Goal: Task Accomplishment & Management: Manage account settings

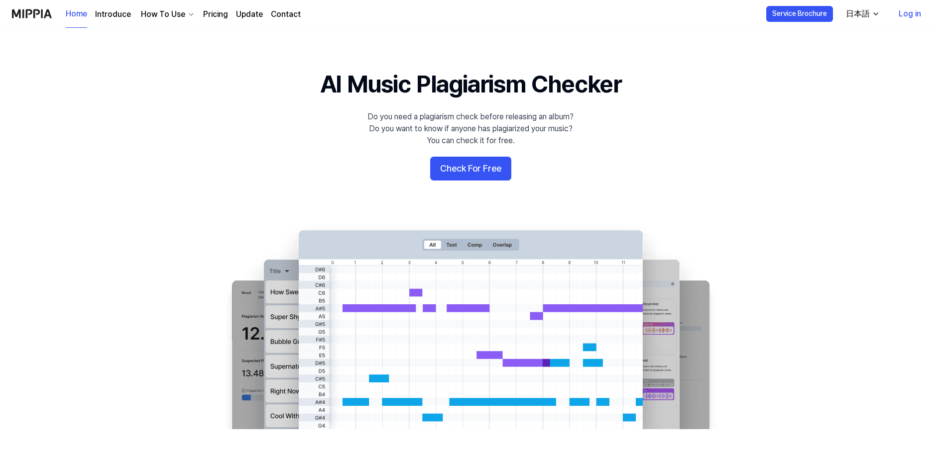
click at [713, 175] on 배너 "AI Music Plagiarism Checker Do you need a plagiarism check before releasing an …" at bounding box center [470, 249] width 717 height 362
click at [483, 171] on button "Check For Free" at bounding box center [470, 169] width 81 height 24
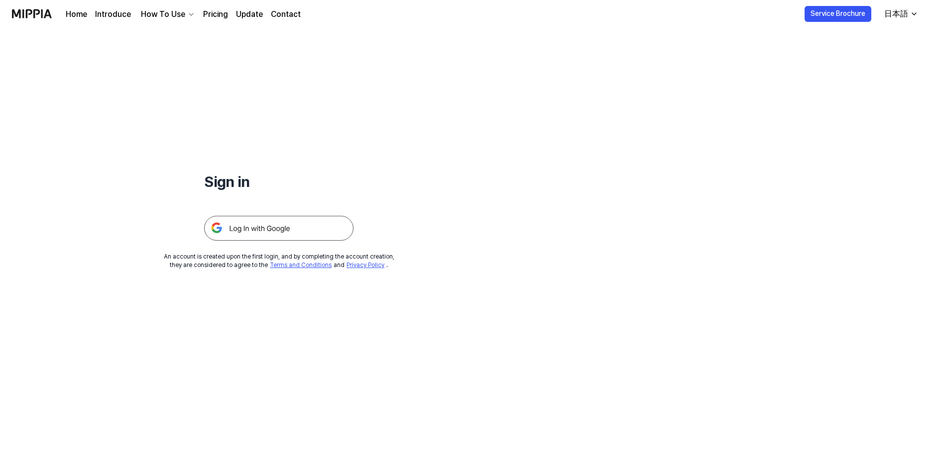
click at [325, 230] on img at bounding box center [278, 228] width 149 height 25
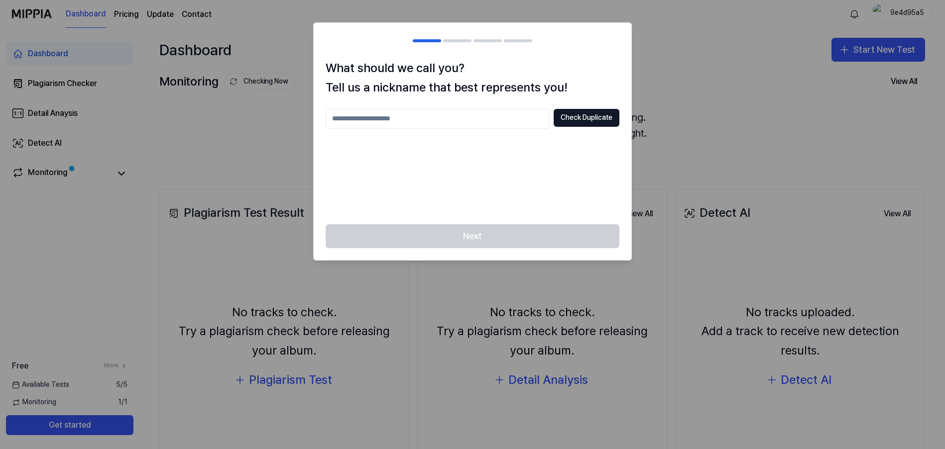
click at [477, 118] on input "text" at bounding box center [437, 119] width 224 height 20
type input "*****"
click at [589, 115] on button "Check Duplicate" at bounding box center [586, 118] width 66 height 18
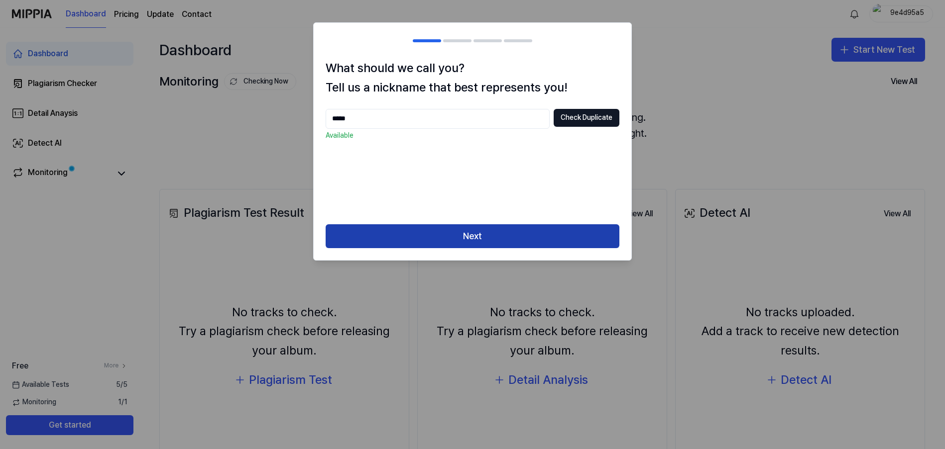
click at [488, 241] on button "Next" at bounding box center [472, 236] width 294 height 24
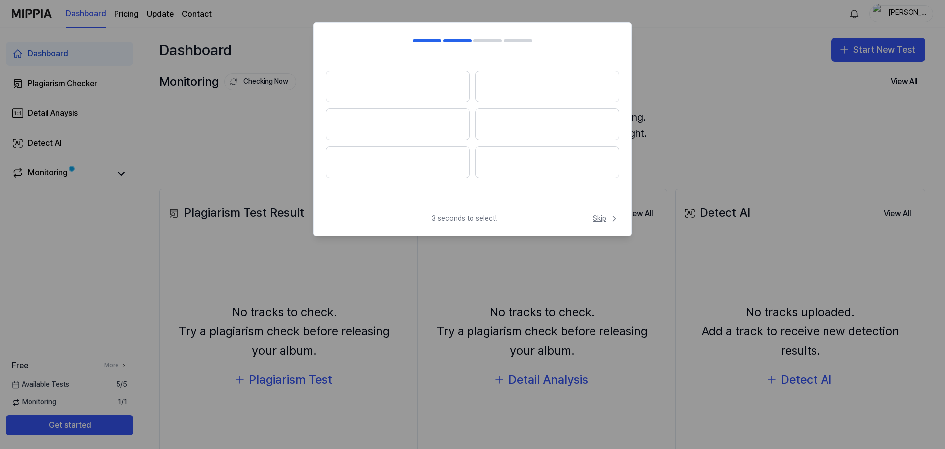
click at [598, 220] on span "Skip" at bounding box center [606, 219] width 26 height 10
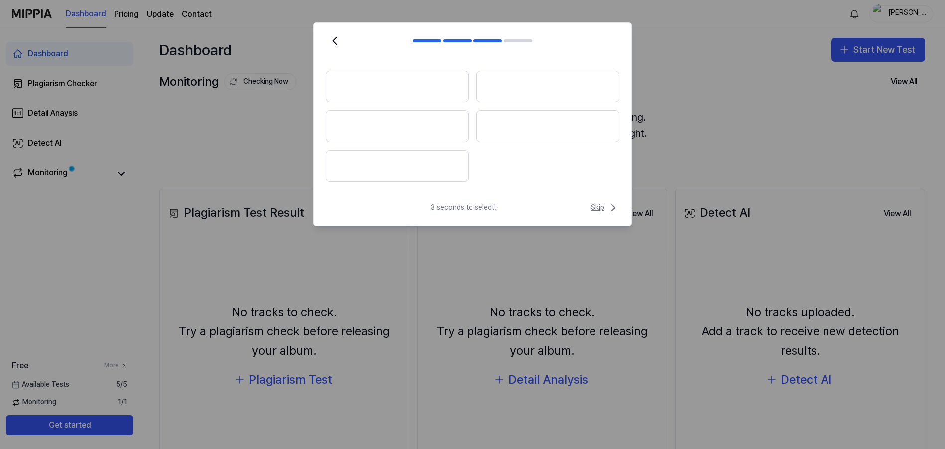
click at [599, 212] on span "Skip" at bounding box center [605, 208] width 28 height 12
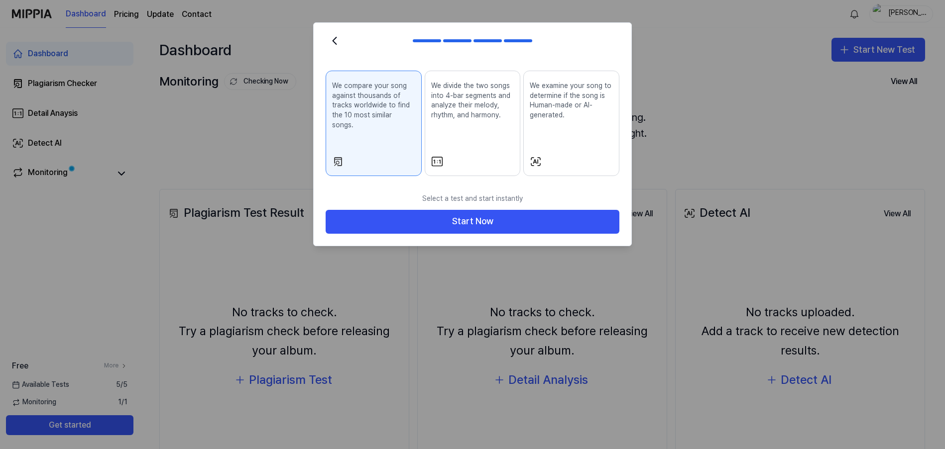
click at [599, 212] on button "Start Now" at bounding box center [472, 222] width 294 height 24
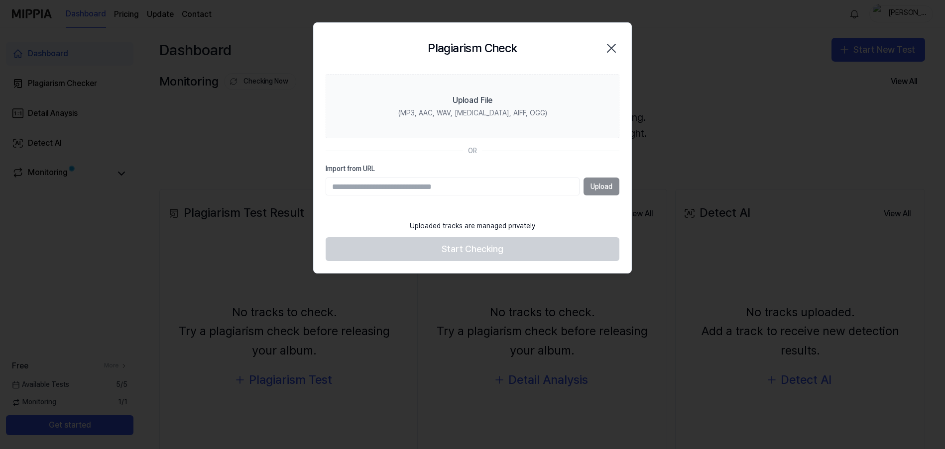
click at [609, 49] on icon "button" at bounding box center [611, 48] width 16 height 16
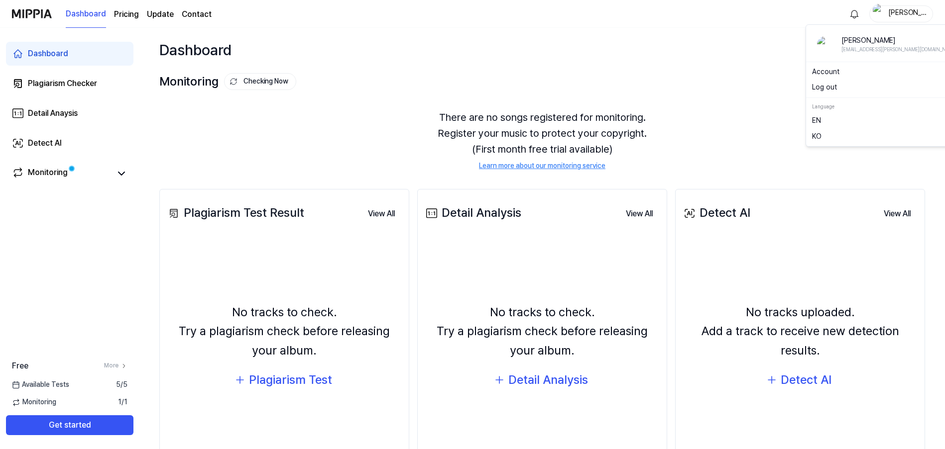
click at [908, 21] on div "[PERSON_NAME]" at bounding box center [901, 13] width 64 height 17
click at [844, 66] on div "Account" at bounding box center [887, 72] width 158 height 16
click at [903, 11] on div "[PERSON_NAME]" at bounding box center [906, 13] width 39 height 11
click at [825, 73] on link "Account" at bounding box center [887, 72] width 150 height 10
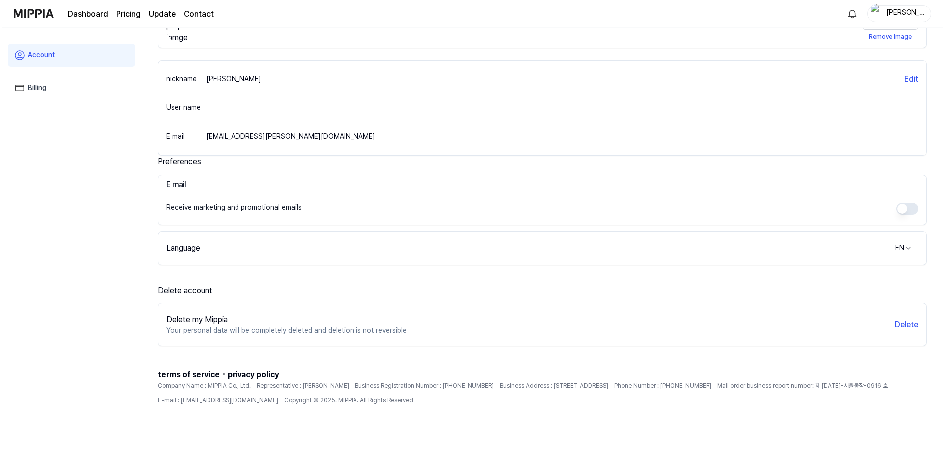
scroll to position [95, 0]
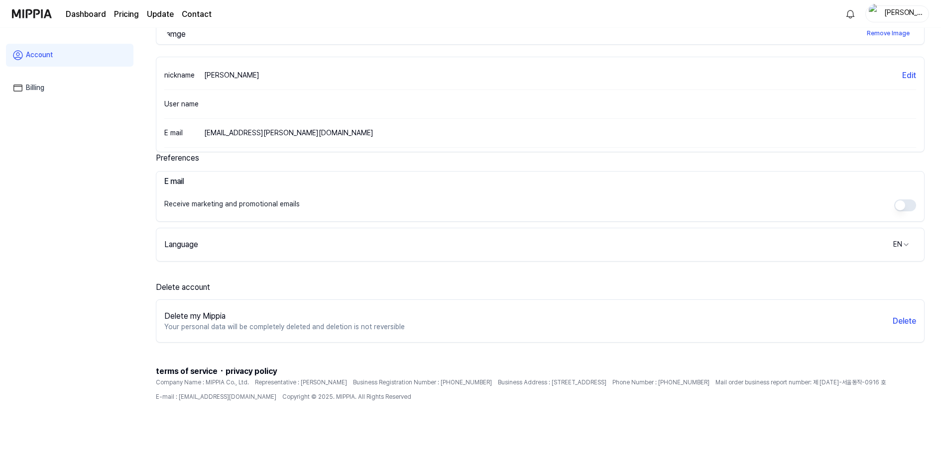
click at [902, 247] on html "Dashboard Pricing Update Contact [PERSON_NAME] Account Billing Profile Image Up…" at bounding box center [470, 129] width 941 height 449
click at [819, 355] on html "Dashboard Pricing Update Contact [PERSON_NAME] Account Billing Profile Image Up…" at bounding box center [472, 129] width 945 height 449
click at [910, 319] on button "Delete" at bounding box center [903, 322] width 23 height 12
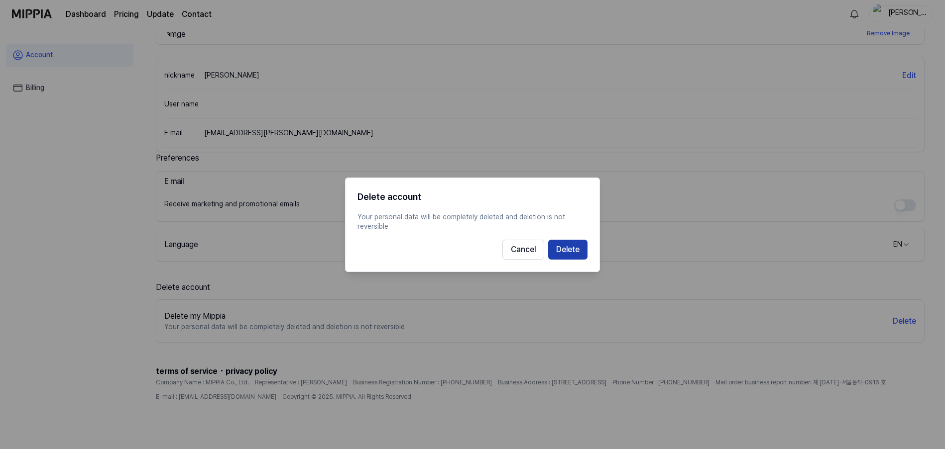
click at [576, 253] on button "Delete" at bounding box center [567, 249] width 39 height 20
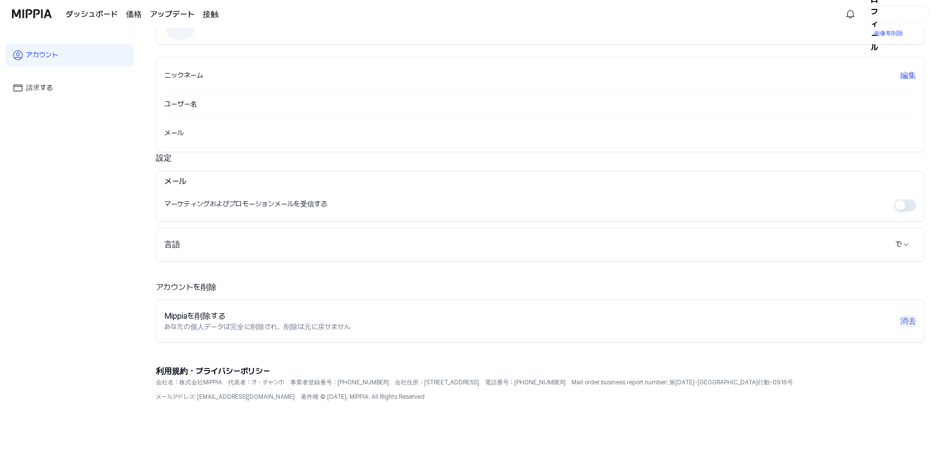
click at [912, 323] on font "消去" at bounding box center [908, 321] width 16 height 9
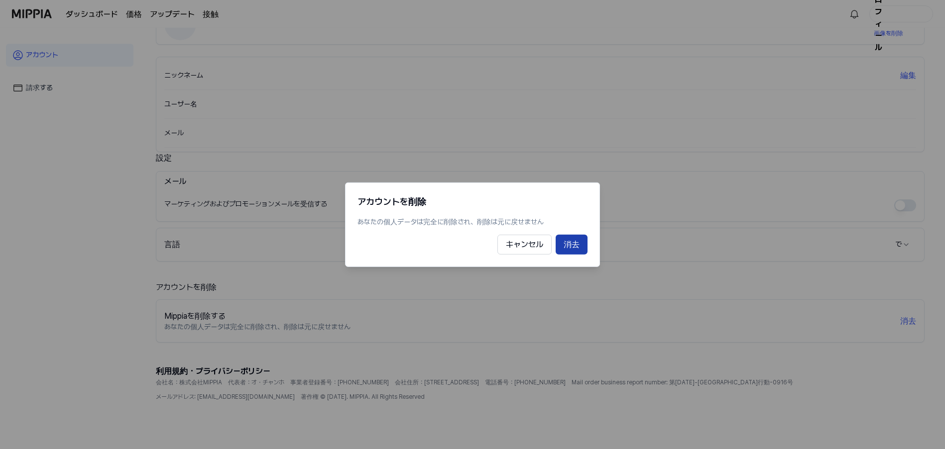
click at [576, 242] on font "消去" at bounding box center [571, 244] width 16 height 9
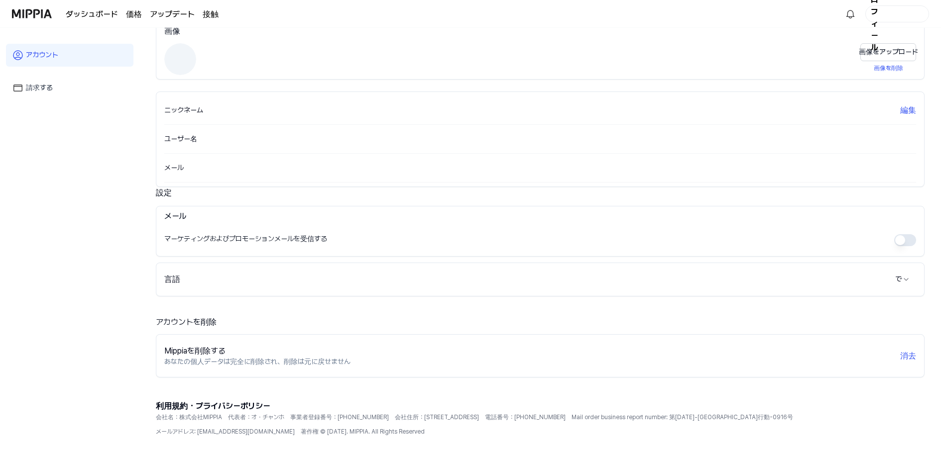
scroll to position [0, 0]
